Goal: Register for event/course

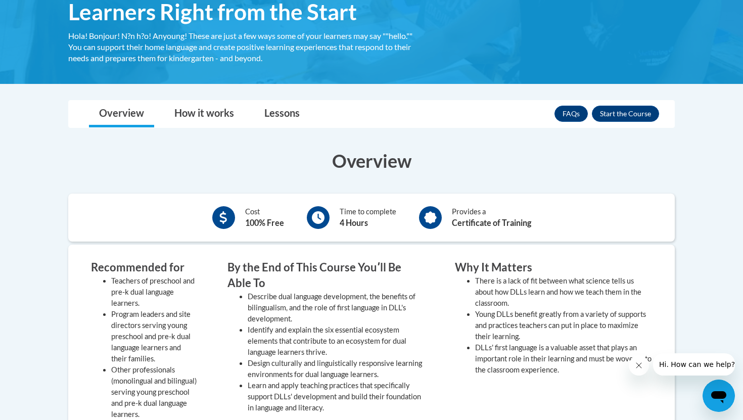
scroll to position [223, 0]
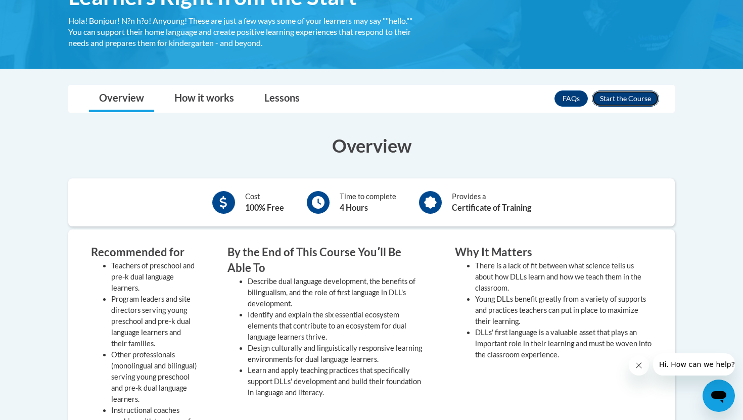
click at [649, 99] on button "Enroll" at bounding box center [625, 99] width 67 height 16
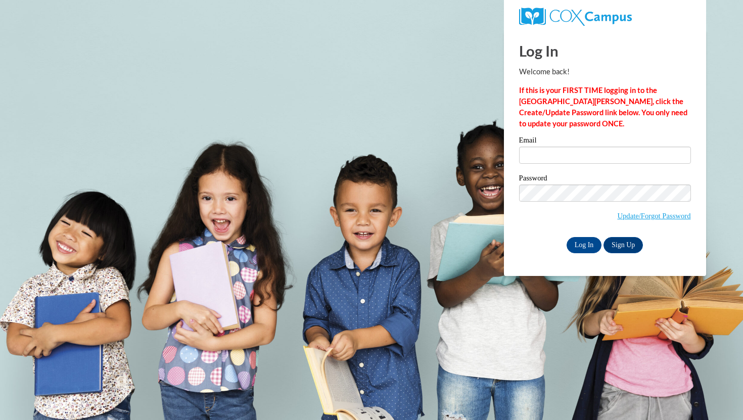
click at [589, 164] on div "Email" at bounding box center [605, 154] width 172 height 35
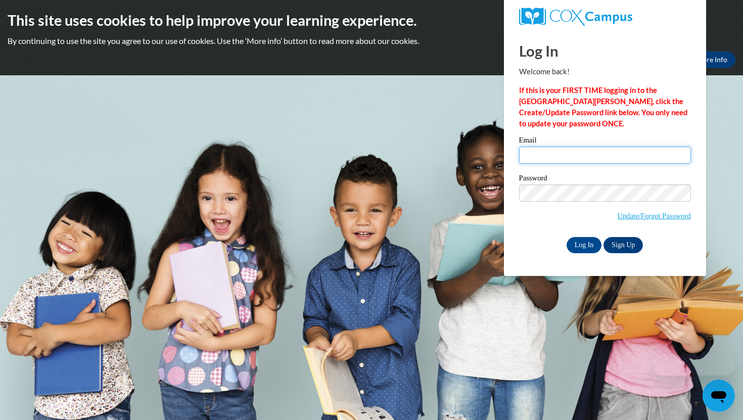
click at [582, 160] on input "Email" at bounding box center [605, 155] width 172 height 17
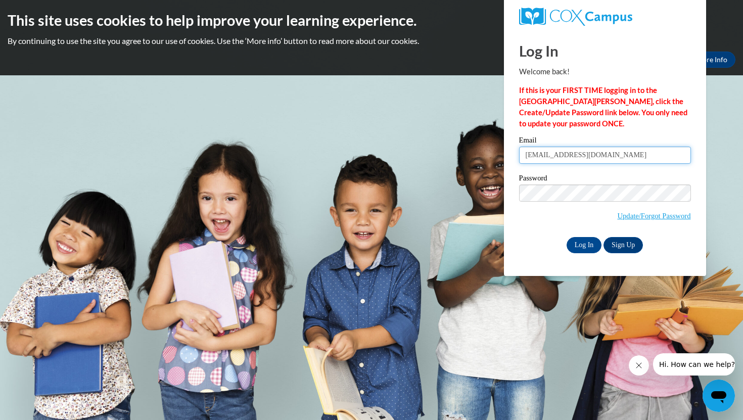
type input "ssarah.hill84@gmail.com"
click at [638, 248] on link "Sign Up" at bounding box center [623, 245] width 39 height 16
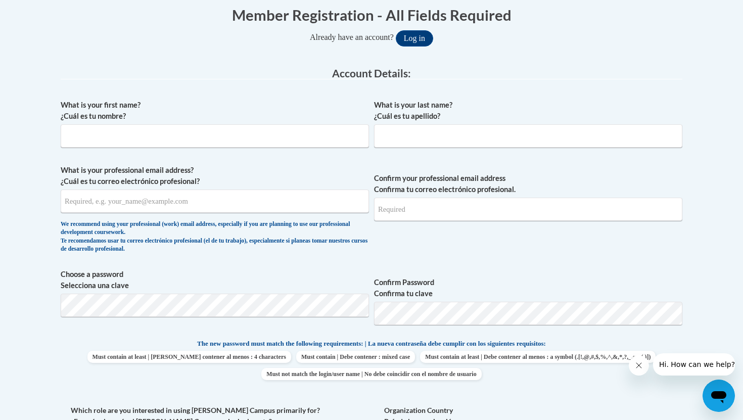
scroll to position [222, 0]
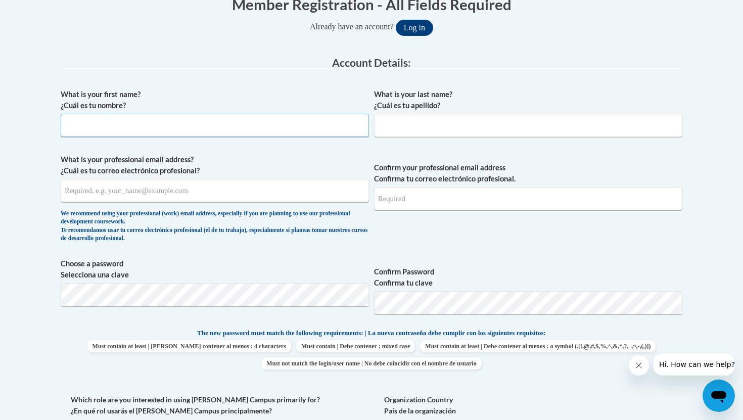
click at [298, 120] on input "What is your first name? ¿Cuál es tu nombre?" at bounding box center [215, 125] width 308 height 23
type input "Sarah"
type input "Hill"
click at [246, 199] on input "What is your professional email address? ¿Cuál es tu correo electrónico profesi…" at bounding box center [215, 190] width 308 height 23
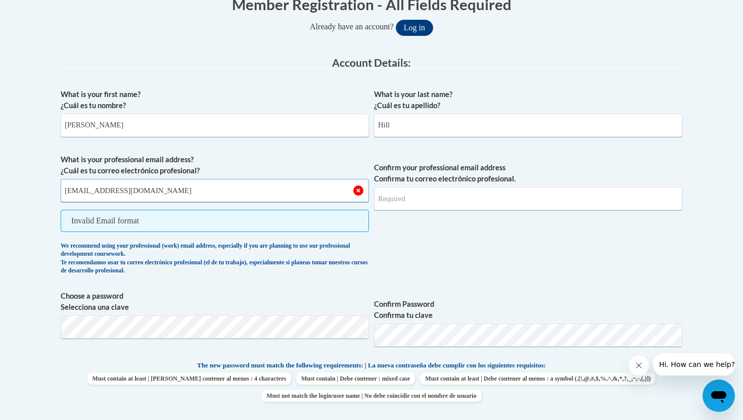
type input "ssarah.hill84@gmail.com"
click at [442, 198] on input "Confirm your professional email address Confirma tu correo electrónico profesio…" at bounding box center [528, 198] width 308 height 23
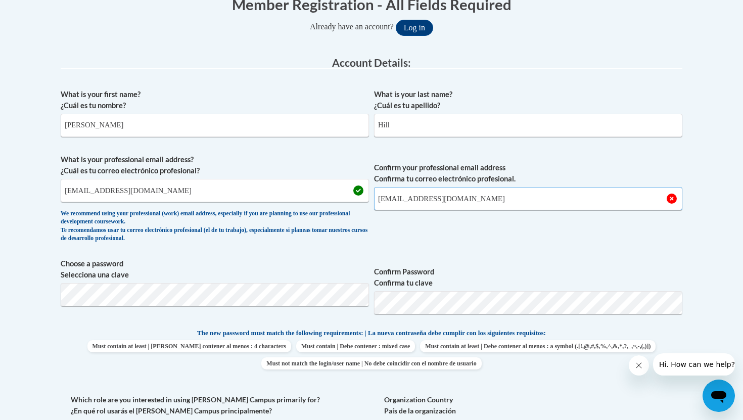
type input "ssarah.hill84@gmail.com"
click at [507, 314] on span "Confirm Password Confirma tu clave" at bounding box center [528, 290] width 308 height 64
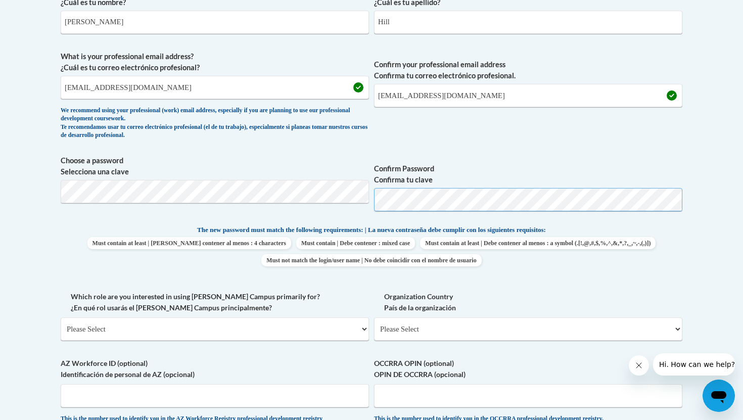
scroll to position [326, 0]
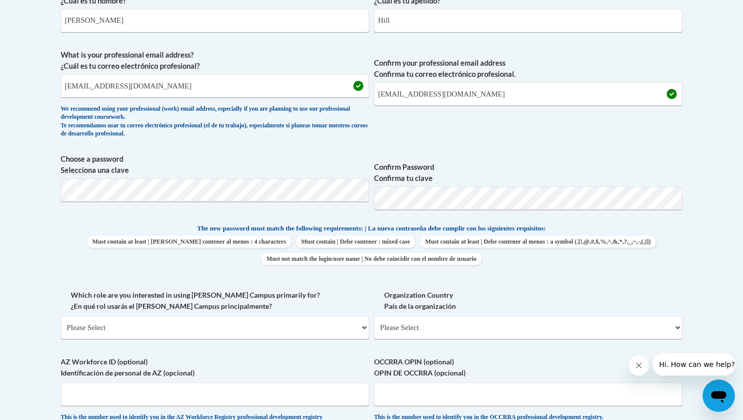
click at [602, 275] on div "What is your first name? ¿Cuál es tu nombre? Sarah What is your last name? ¿Cuá…" at bounding box center [372, 209] width 622 height 461
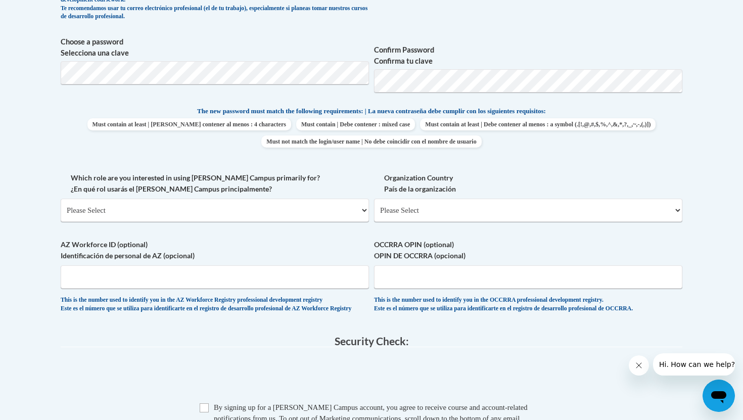
scroll to position [448, 0]
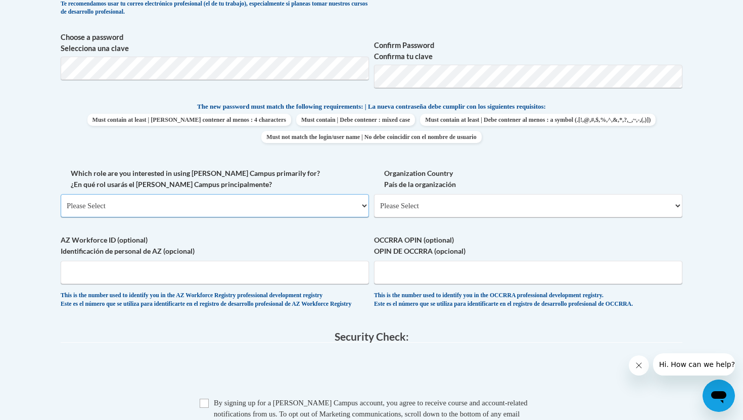
click at [270, 212] on select "Please Select College/University | Colegio/Universidad Community/Nonprofit Part…" at bounding box center [215, 205] width 308 height 23
select select "fbf2d438-af2f-41f8-98f1-81c410e29de3"
click at [61, 194] on select "Please Select College/University | Colegio/Universidad Community/Nonprofit Part…" at bounding box center [215, 205] width 308 height 23
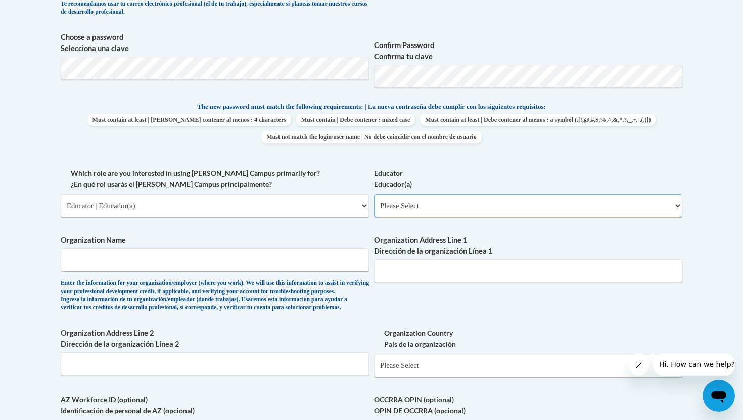
click at [488, 211] on select "Please Select Early Learning/Daycare Teacher/Family Home Care Provider | Maestr…" at bounding box center [528, 205] width 308 height 23
select select "67563ca1-16dc-4830-a7b3-94a34bed3689"
click at [374, 194] on select "Please Select Early Learning/Daycare Teacher/Family Home Care Provider | Maestr…" at bounding box center [528, 205] width 308 height 23
click at [294, 257] on input "Organization Name" at bounding box center [215, 259] width 308 height 23
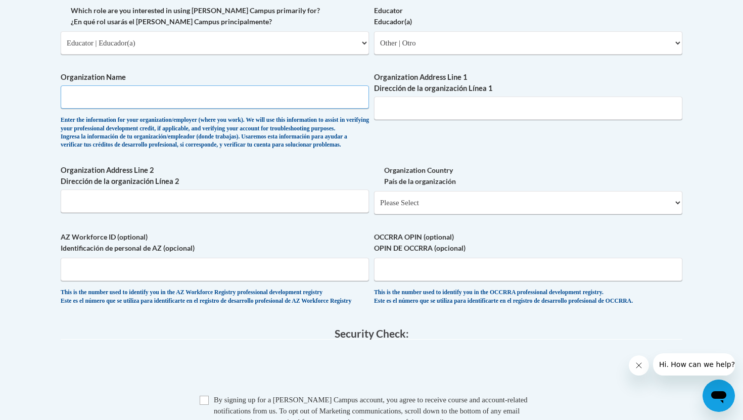
scroll to position [645, 0]
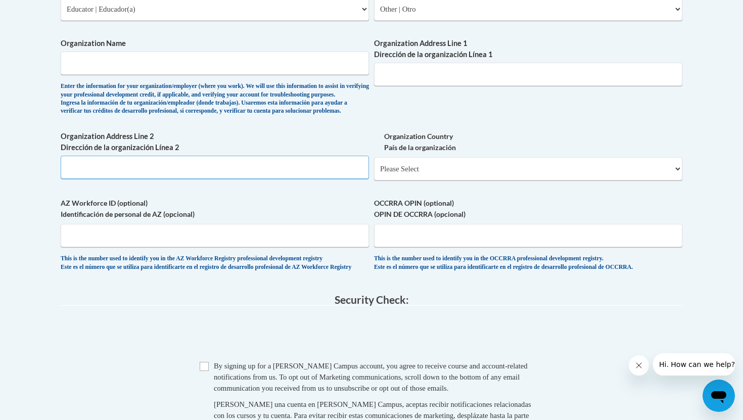
click at [330, 179] on input "Organization Address Line 2 Dirección de la organización Línea 2" at bounding box center [215, 167] width 308 height 23
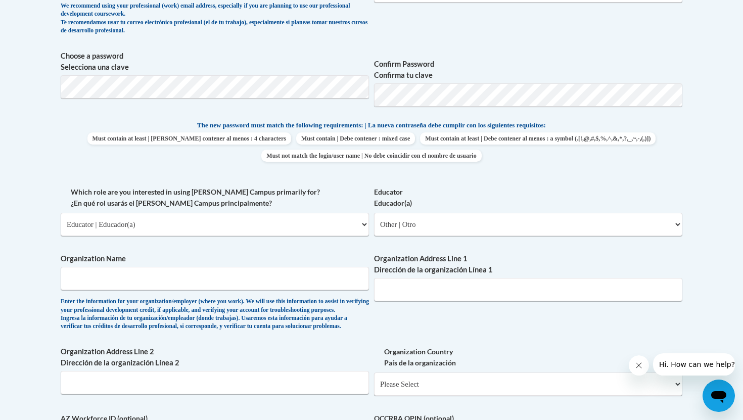
scroll to position [426, 0]
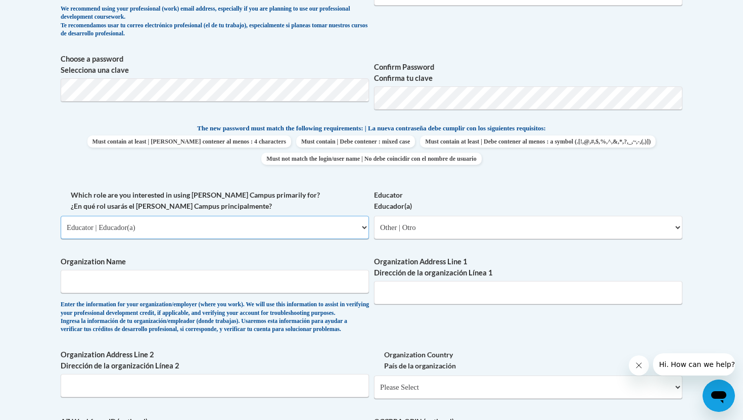
click at [343, 231] on select "Please Select College/University | Colegio/Universidad Community/Nonprofit Part…" at bounding box center [215, 227] width 308 height 23
select select "5a18ea06-2b54-4451-96f2-d152daf9eac5"
click at [61, 216] on select "Please Select College/University | Colegio/Universidad Community/Nonprofit Part…" at bounding box center [215, 227] width 308 height 23
click at [412, 225] on select "Please Select College/University Staff | Empleado universitario College/Univers…" at bounding box center [528, 227] width 308 height 23
select select "ea630b4e-9ed6-4ac8-9075-ee79d5973747"
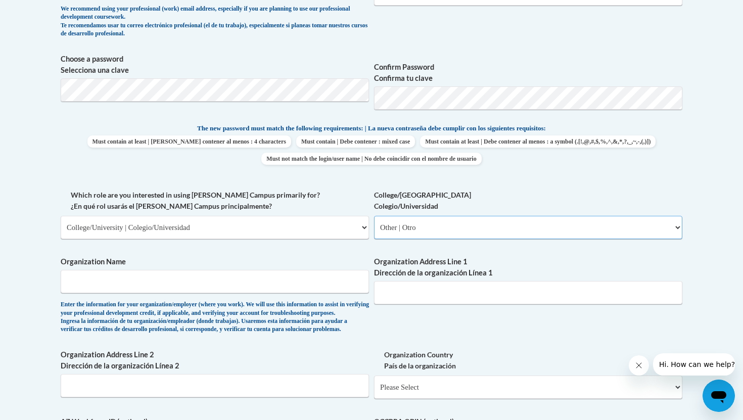
click at [374, 216] on select "Please Select College/University Staff | Empleado universitario College/Univers…" at bounding box center [528, 227] width 308 height 23
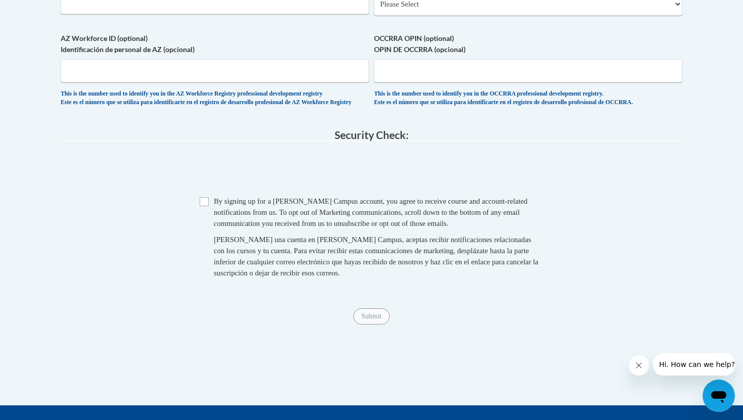
scroll to position [834, 0]
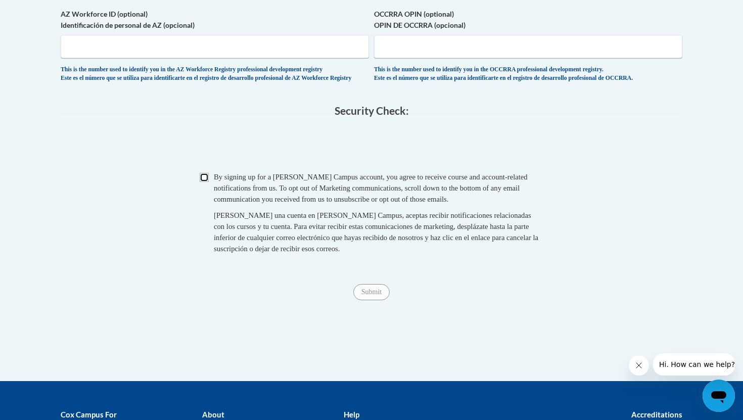
click at [206, 182] on input "Checkbox" at bounding box center [204, 177] width 9 height 9
checkbox input "true"
click at [379, 300] on input "Submit" at bounding box center [371, 292] width 36 height 16
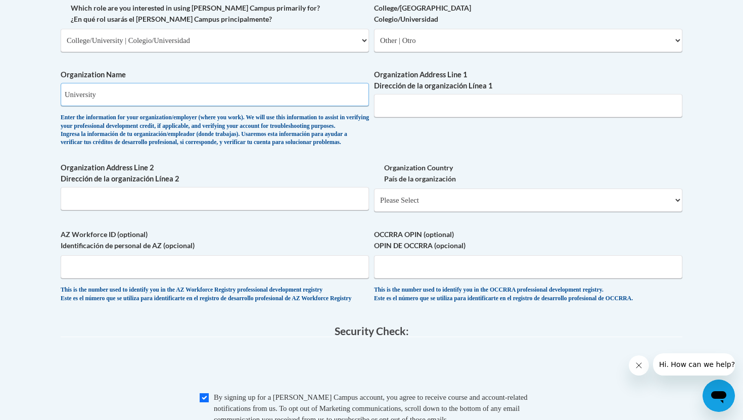
scroll to position [673, 0]
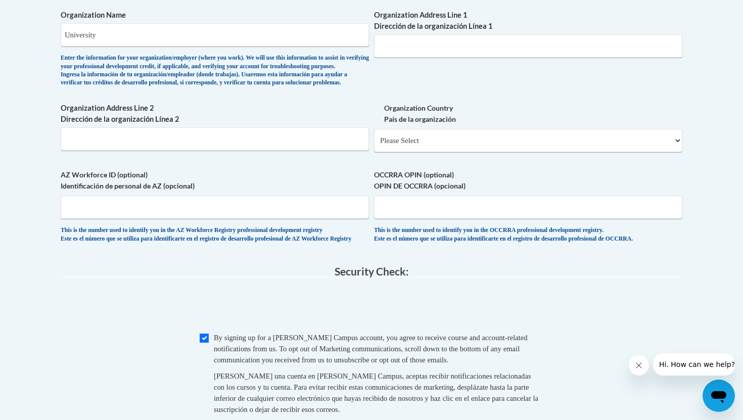
click at [246, 278] on legend "Security Check:" at bounding box center [372, 272] width 622 height 12
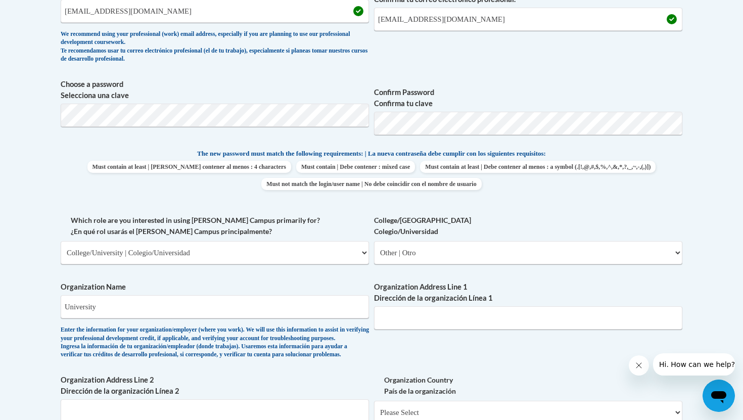
scroll to position [390, 0]
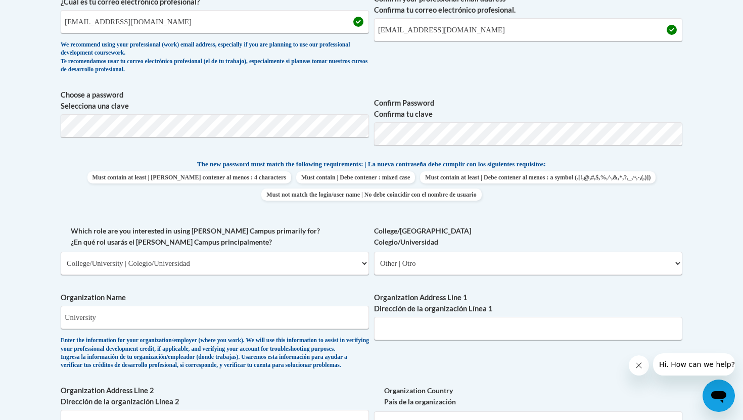
click at [313, 357] on div "Enter the information for your organization/employer (where you work). We will …" at bounding box center [215, 353] width 308 height 33
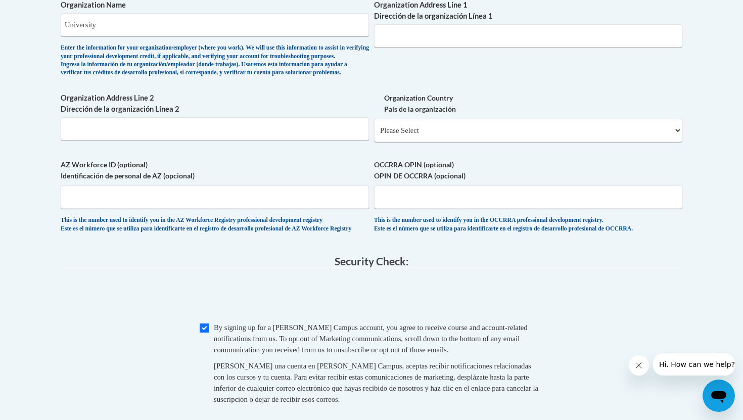
scroll to position [670, 0]
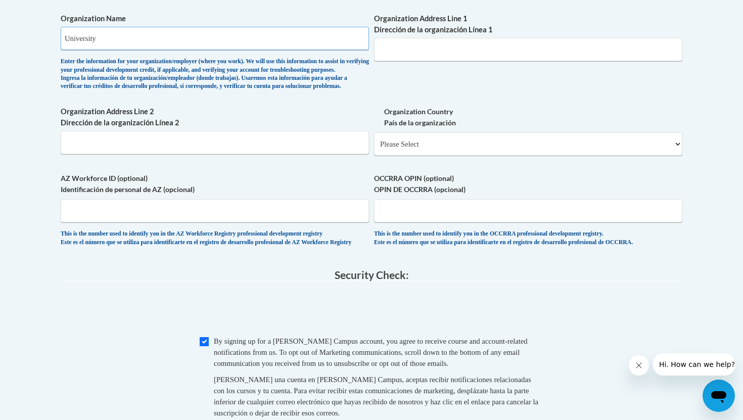
click at [203, 39] on input "University" at bounding box center [215, 38] width 308 height 23
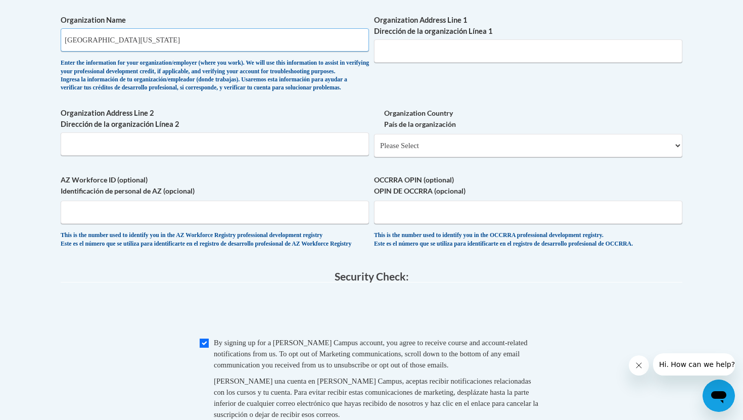
scroll to position [637, 0]
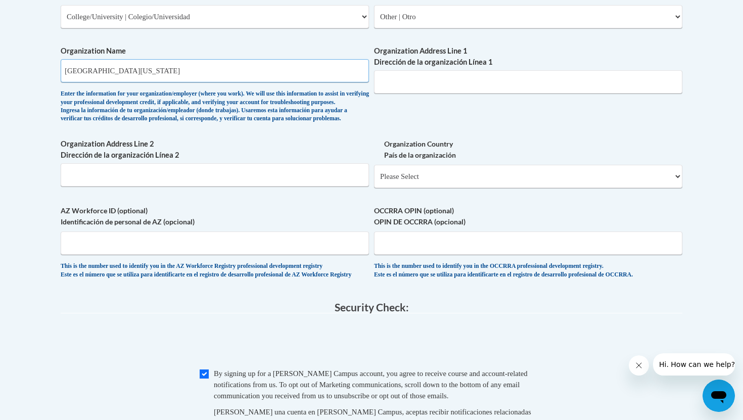
type input "University of Texas"
click at [429, 188] on select "Please Select United States | Estados Unidos Outside of the United States | Fue…" at bounding box center [528, 176] width 308 height 23
select select "ad49bcad-a171-4b2e-b99c-48b446064914"
click at [374, 181] on select "Please Select United States | Estados Unidos Outside of the United States | Fue…" at bounding box center [528, 176] width 308 height 23
select select
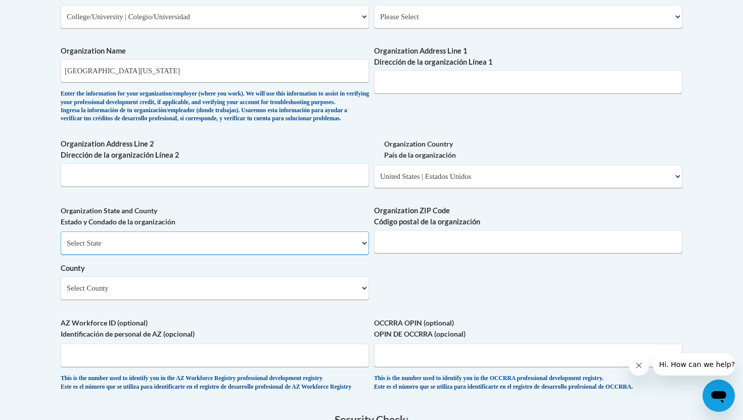
click at [296, 255] on select "Select State Alabama Alaska Arizona Arkansas California Colorado Connecticut De…" at bounding box center [215, 243] width 308 height 23
select select "Texas"
click at [61, 248] on select "Select State Alabama Alaska Arizona Arkansas California Colorado Connecticut De…" at bounding box center [215, 243] width 308 height 23
click at [271, 300] on select "County" at bounding box center [215, 288] width 308 height 23
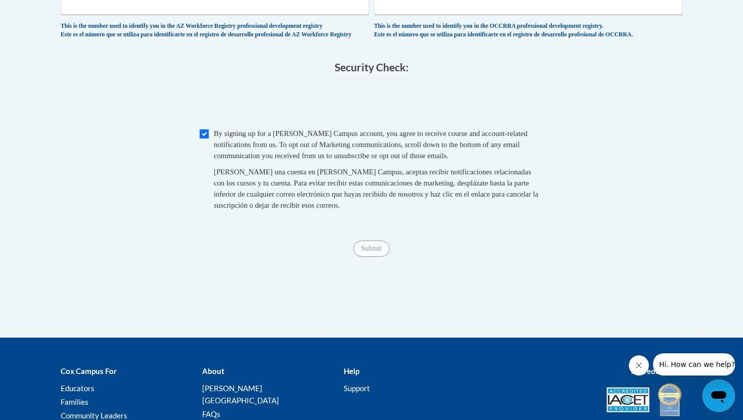
scroll to position [997, 0]
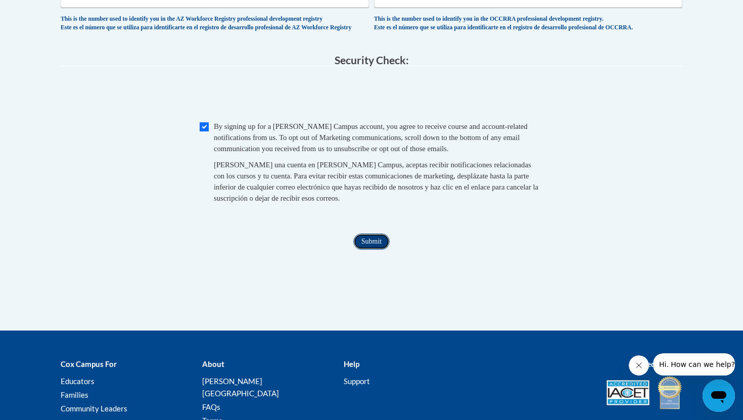
click at [377, 250] on input "Submit" at bounding box center [371, 242] width 36 height 16
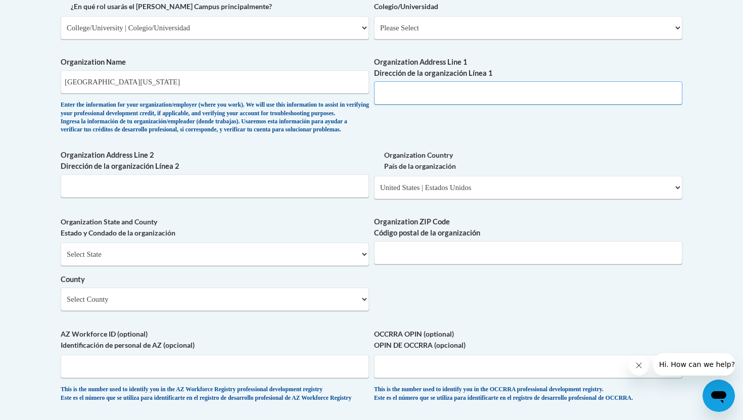
scroll to position [621, 0]
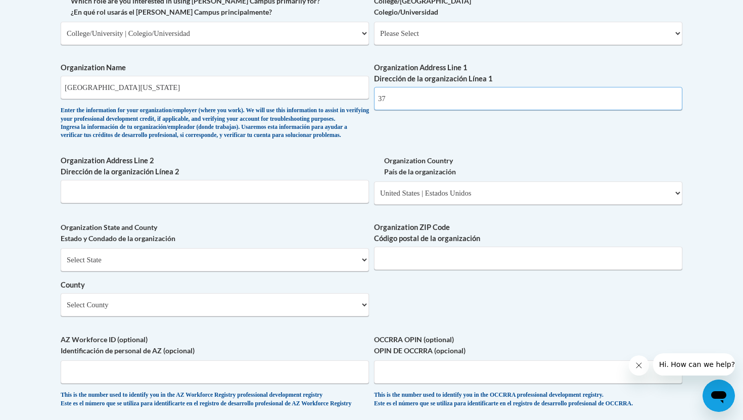
type input "3711 Glen Haven Blvd"
click at [428, 270] on input "77025-1204" at bounding box center [528, 258] width 308 height 23
type input "77025"
click at [615, 306] on div "What is your first name? ¿Cuál es tu nombre? Sarah What is your last name? ¿Cuá…" at bounding box center [372, 51] width 622 height 733
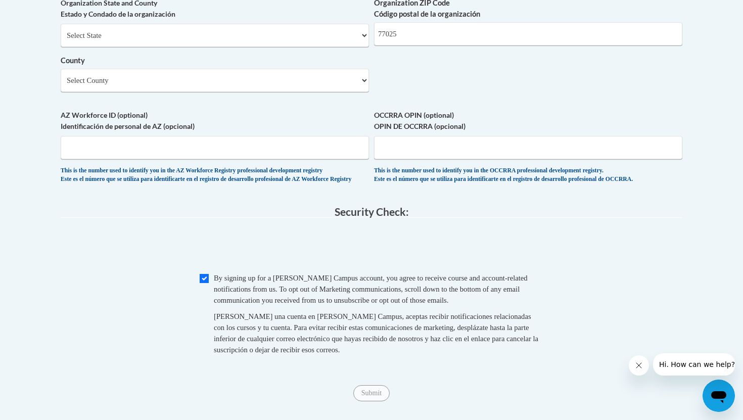
scroll to position [868, 0]
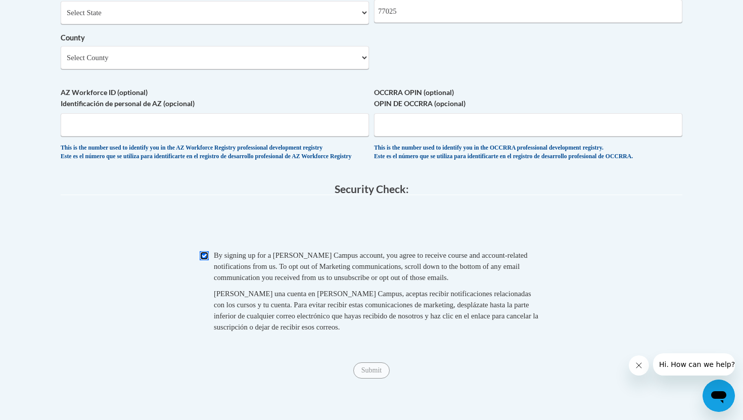
click at [203, 260] on input "Checkbox" at bounding box center [204, 255] width 9 height 9
checkbox input "true"
click at [383, 379] on input "Submit" at bounding box center [371, 371] width 36 height 16
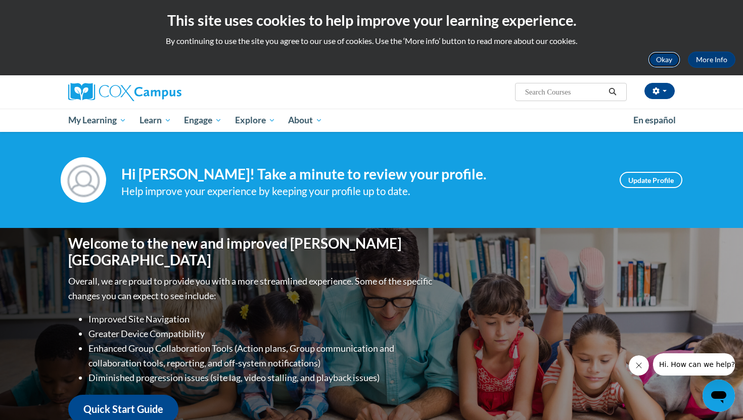
click at [660, 61] on button "Okay" at bounding box center [664, 60] width 32 height 16
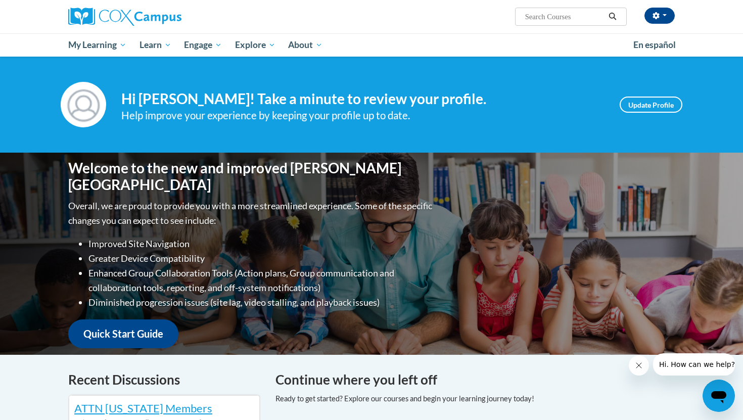
click at [556, 13] on input "Search..." at bounding box center [564, 17] width 81 height 12
type input "supporting dual language learners"
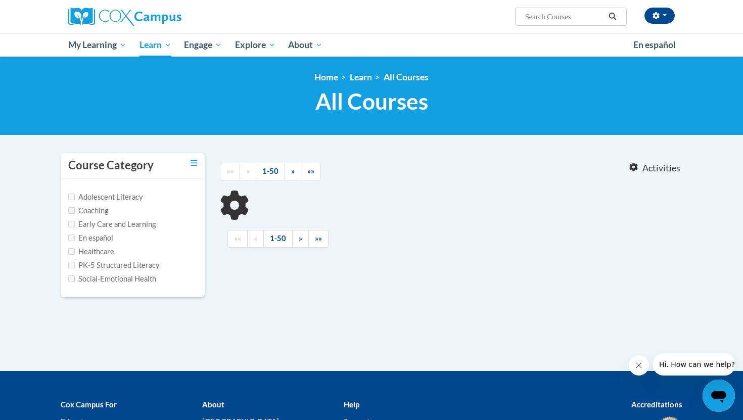
type input "supporting dual language learners"
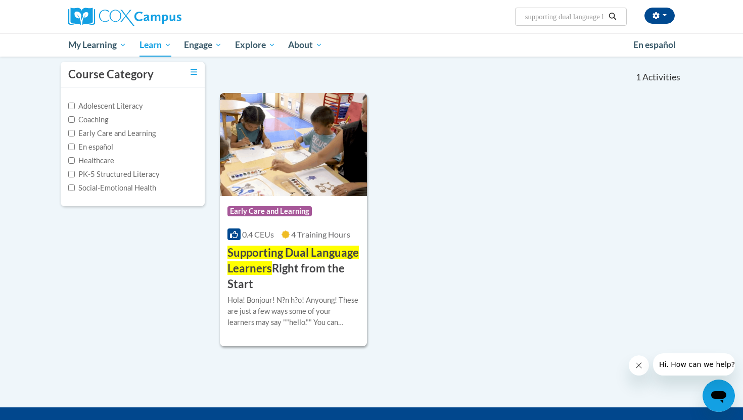
scroll to position [128, 0]
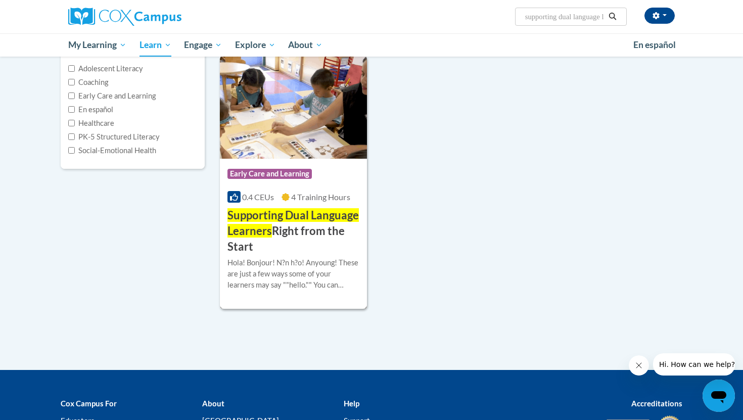
click at [319, 215] on span "Supporting Dual Language Learners" at bounding box center [293, 222] width 131 height 29
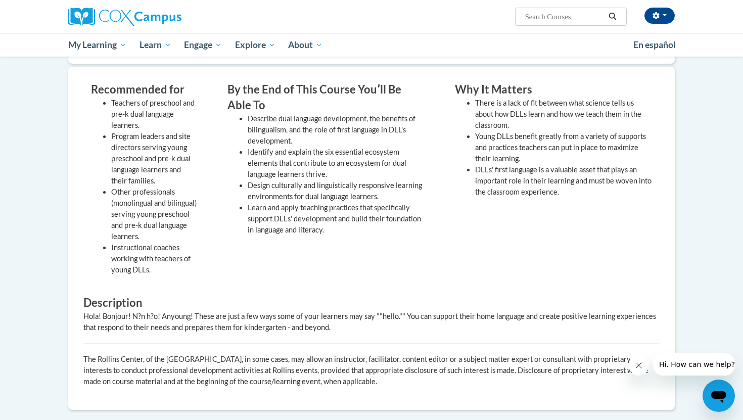
scroll to position [257, 0]
